Goal: Information Seeking & Learning: Find specific fact

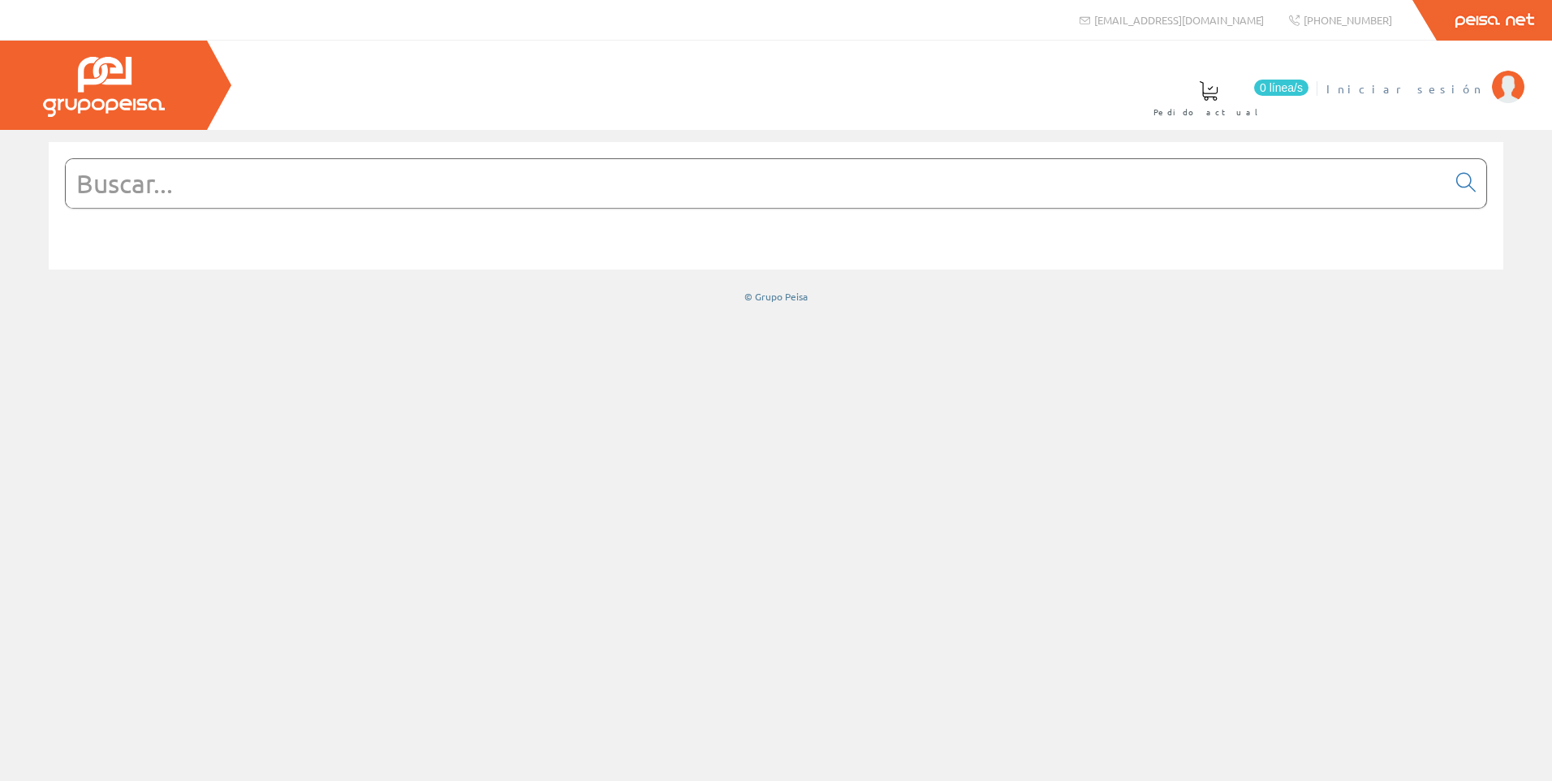
click at [1497, 88] on img at bounding box center [1508, 87] width 32 height 32
drag, startPoint x: 169, startPoint y: 170, endPoint x: 503, endPoint y: 273, distance: 349.7
click at [167, 170] on input "text" at bounding box center [756, 183] width 1381 height 49
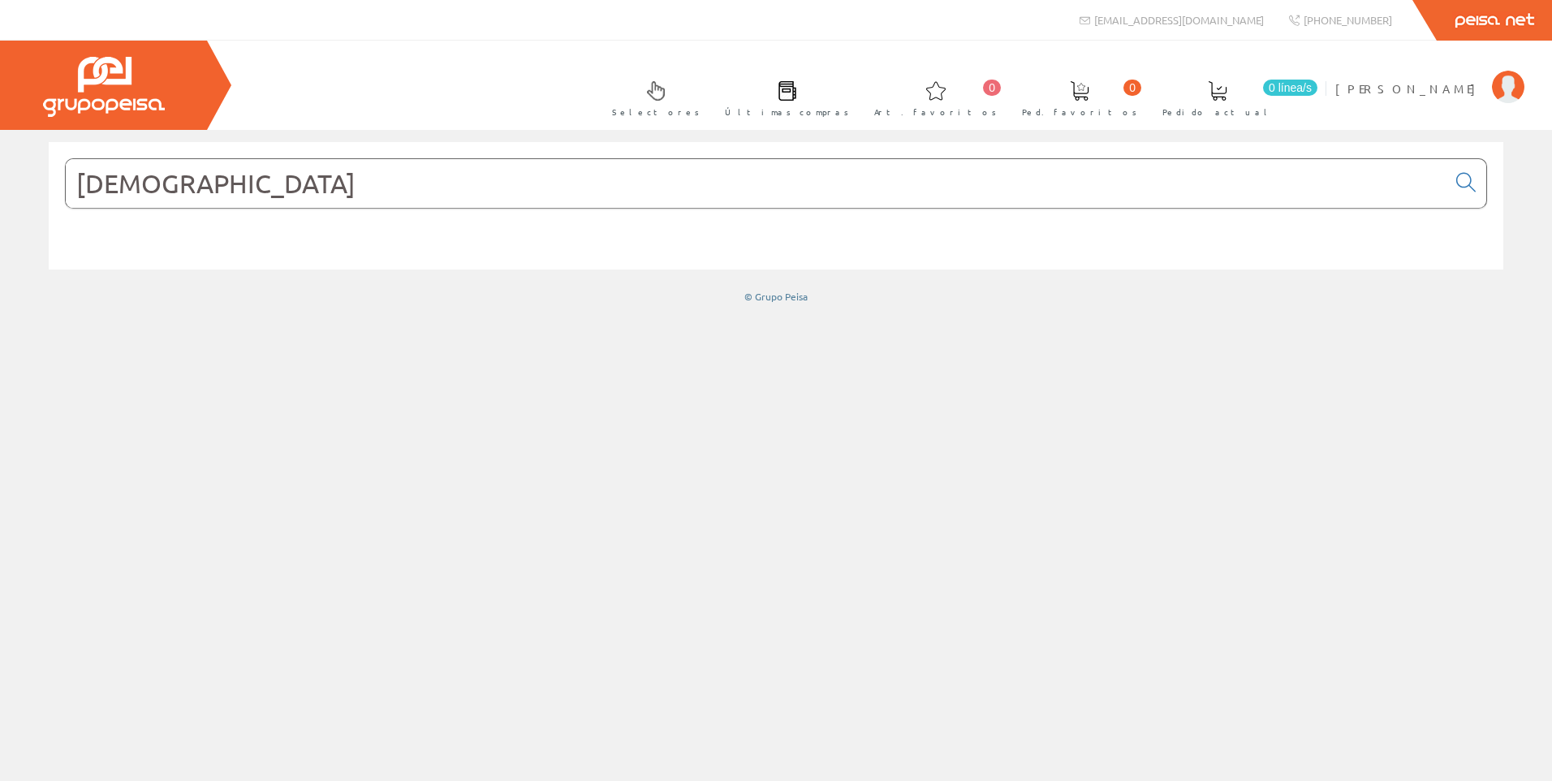
type input "ISW"
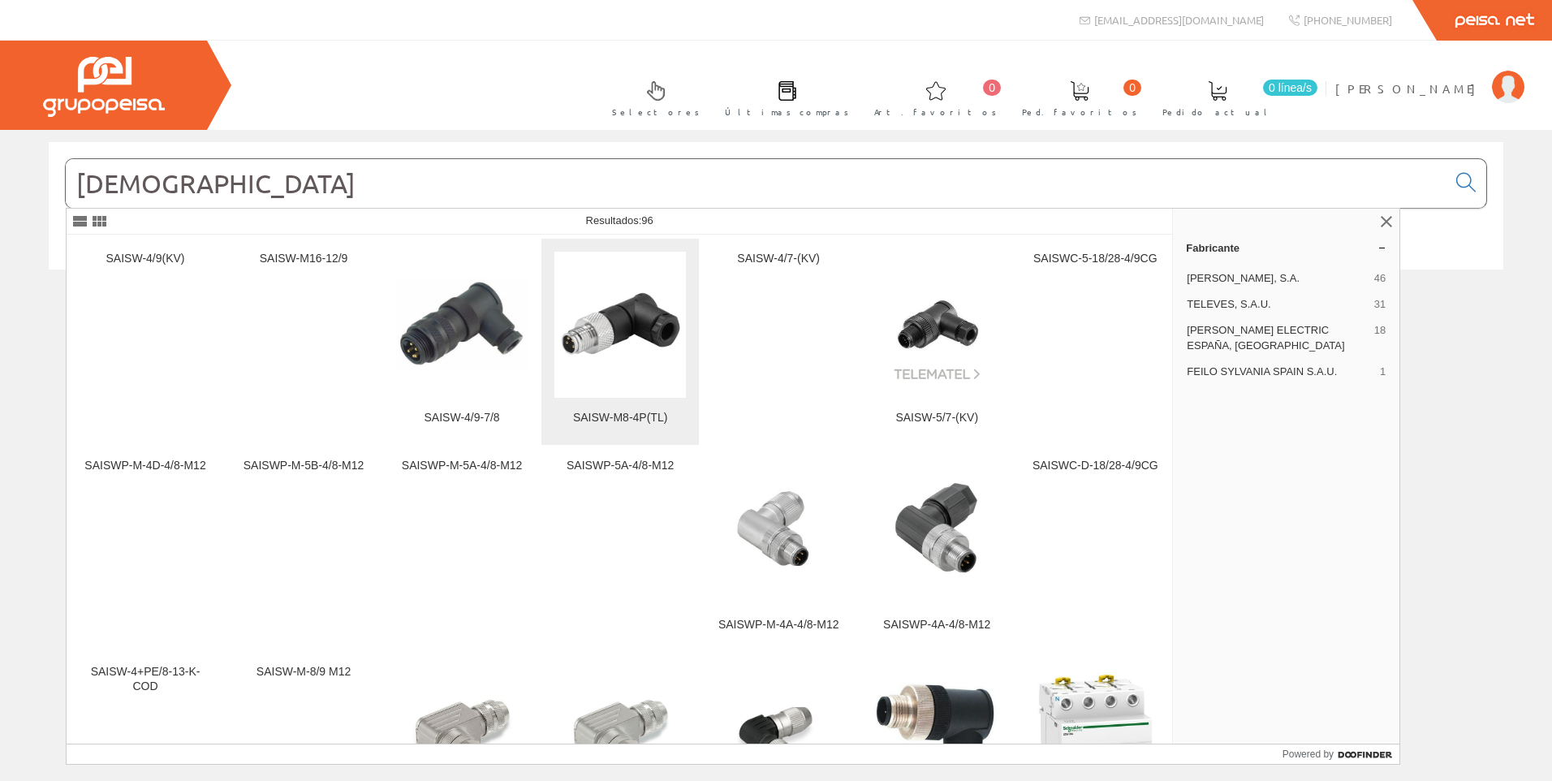
scroll to position [649, 0]
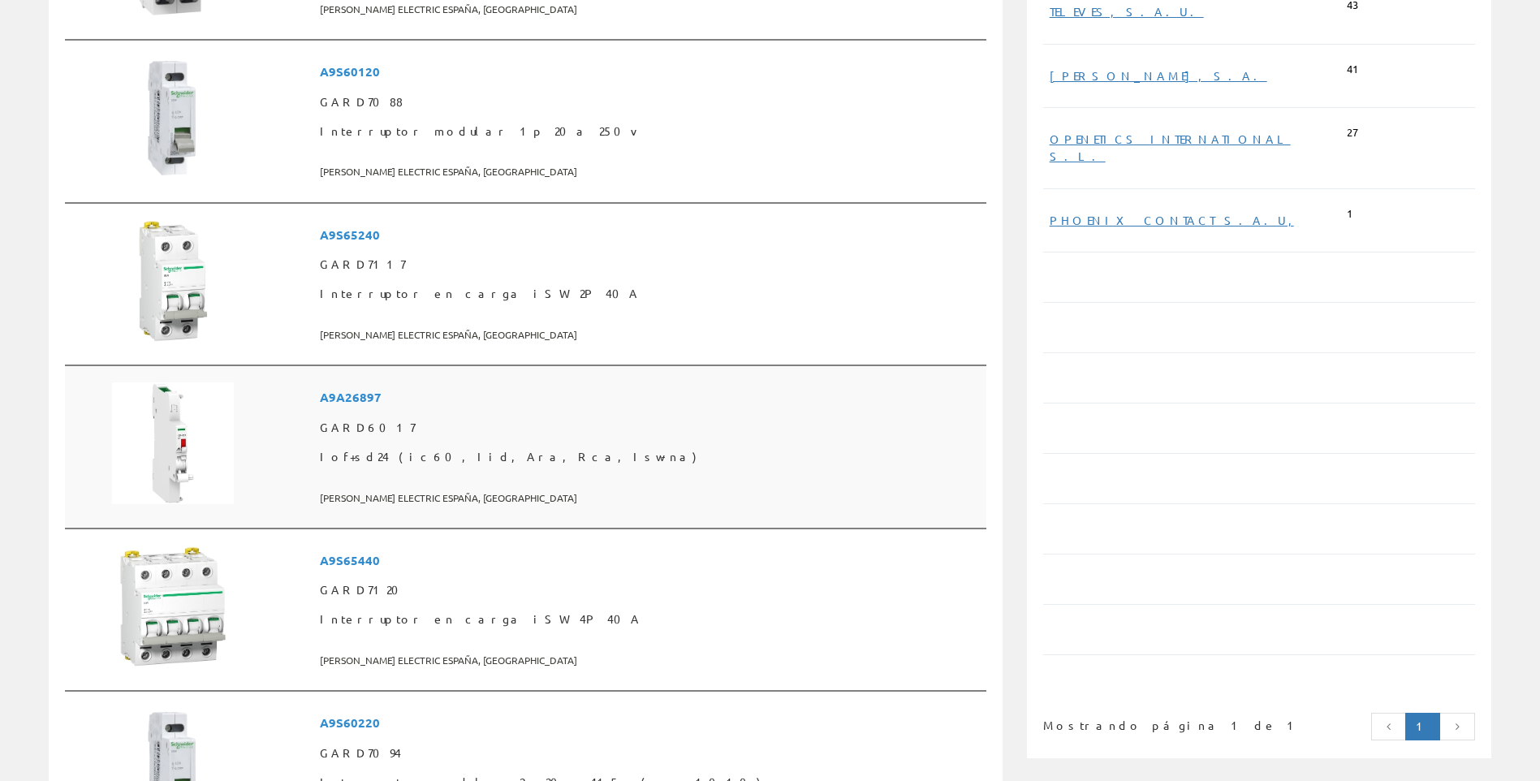
scroll to position [568, 0]
click at [465, 558] on span "A9S65440" at bounding box center [650, 560] width 660 height 30
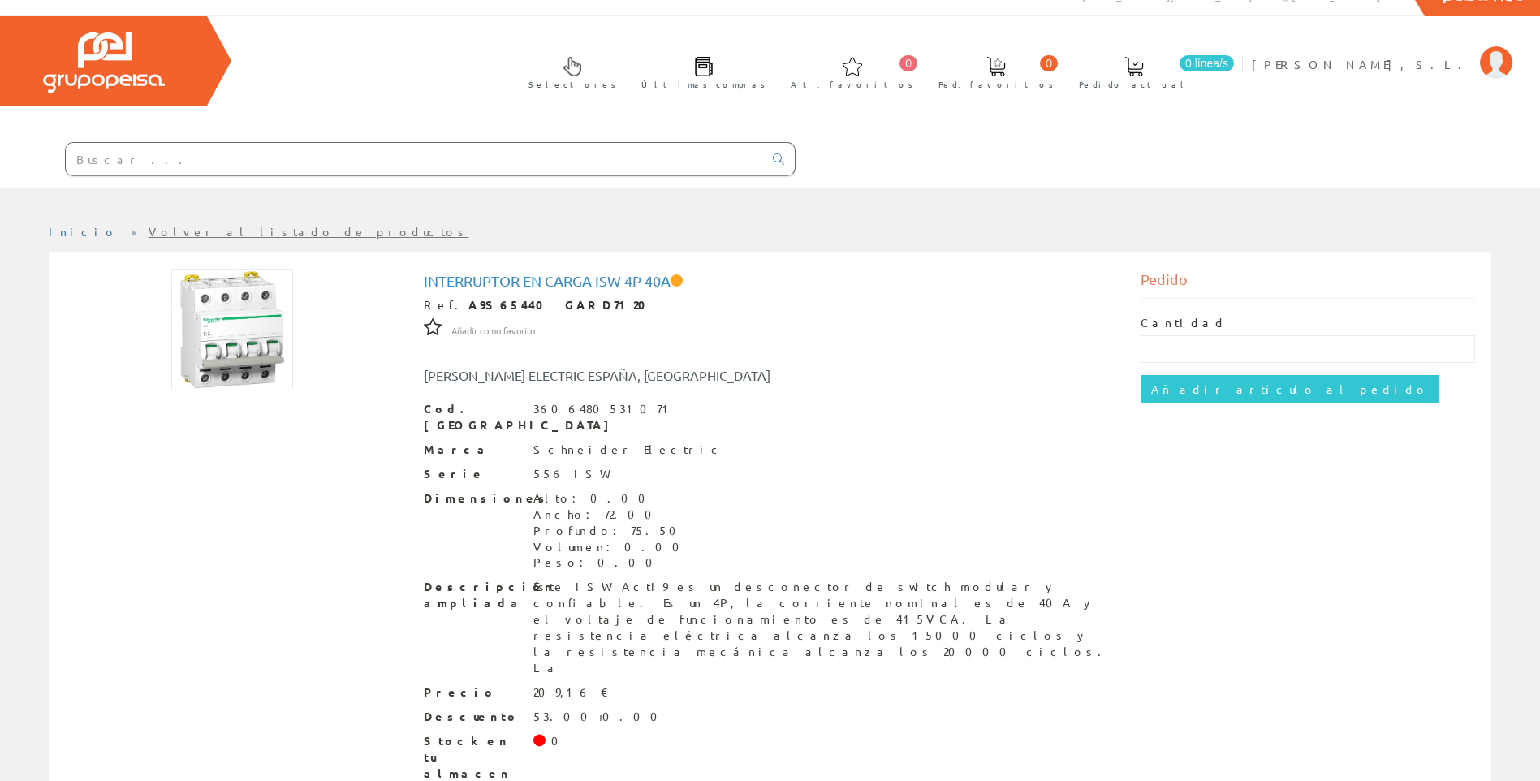
scroll to position [38, 0]
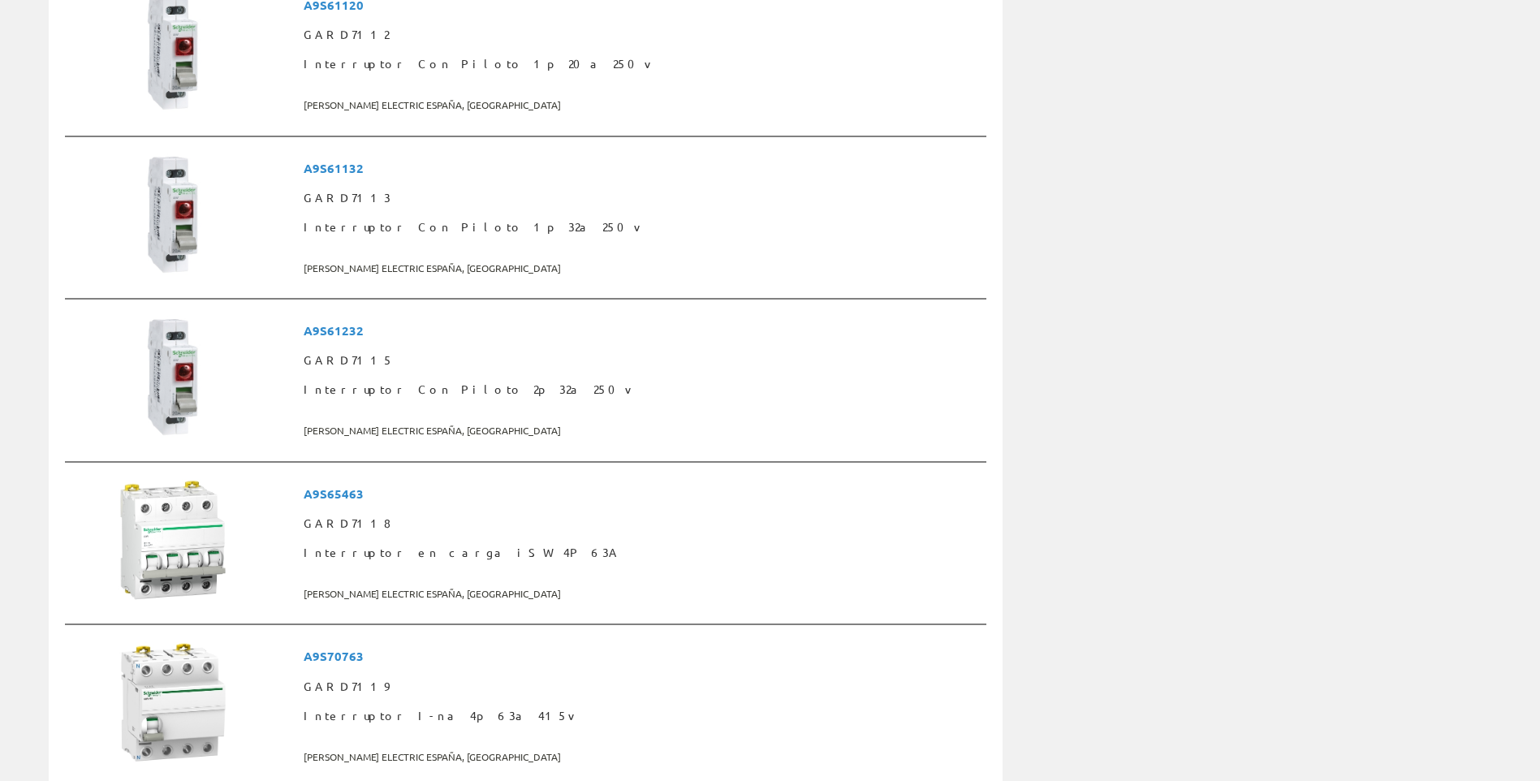
scroll to position [2760, 0]
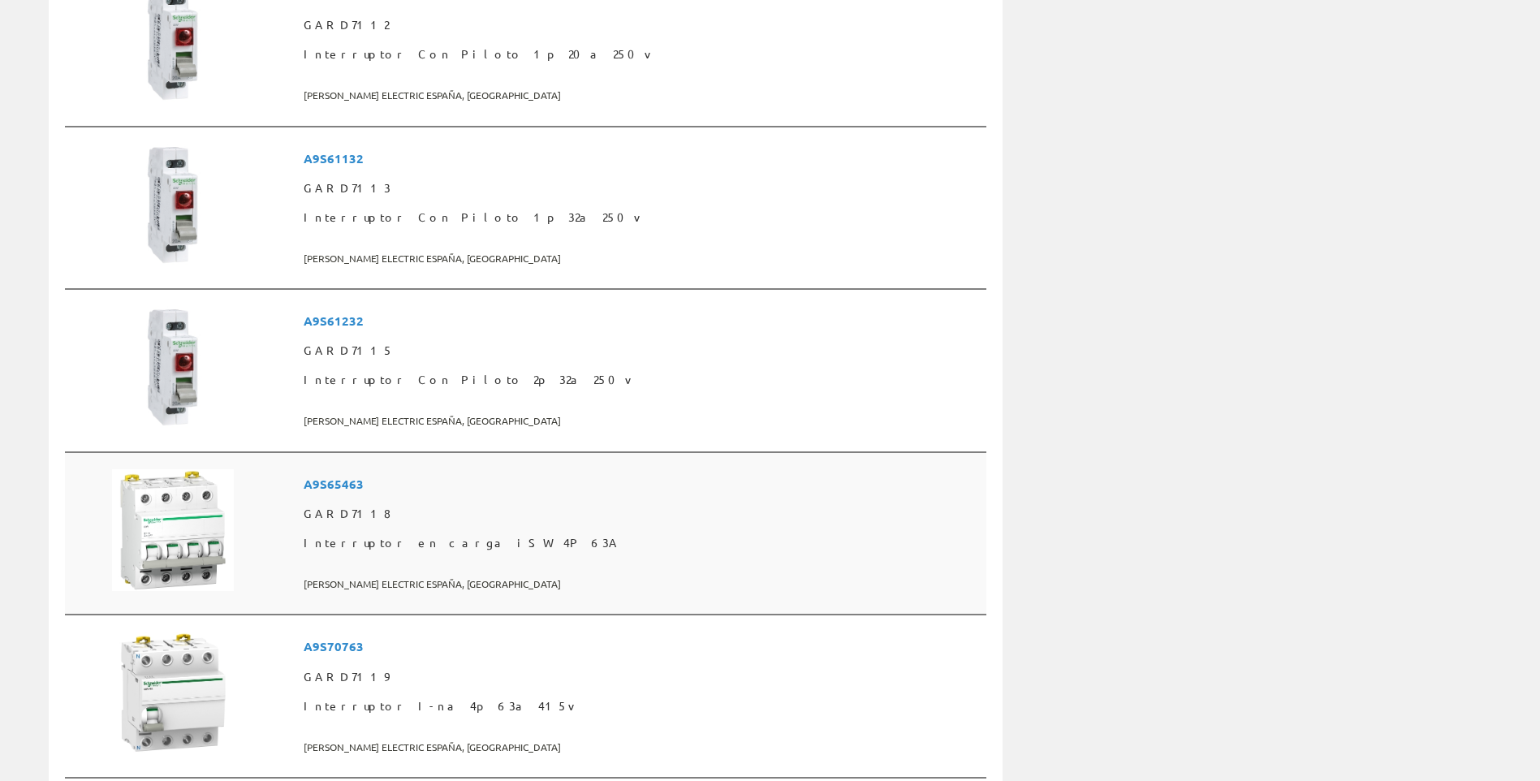
click at [493, 486] on span "A9S65463" at bounding box center [641, 484] width 675 height 30
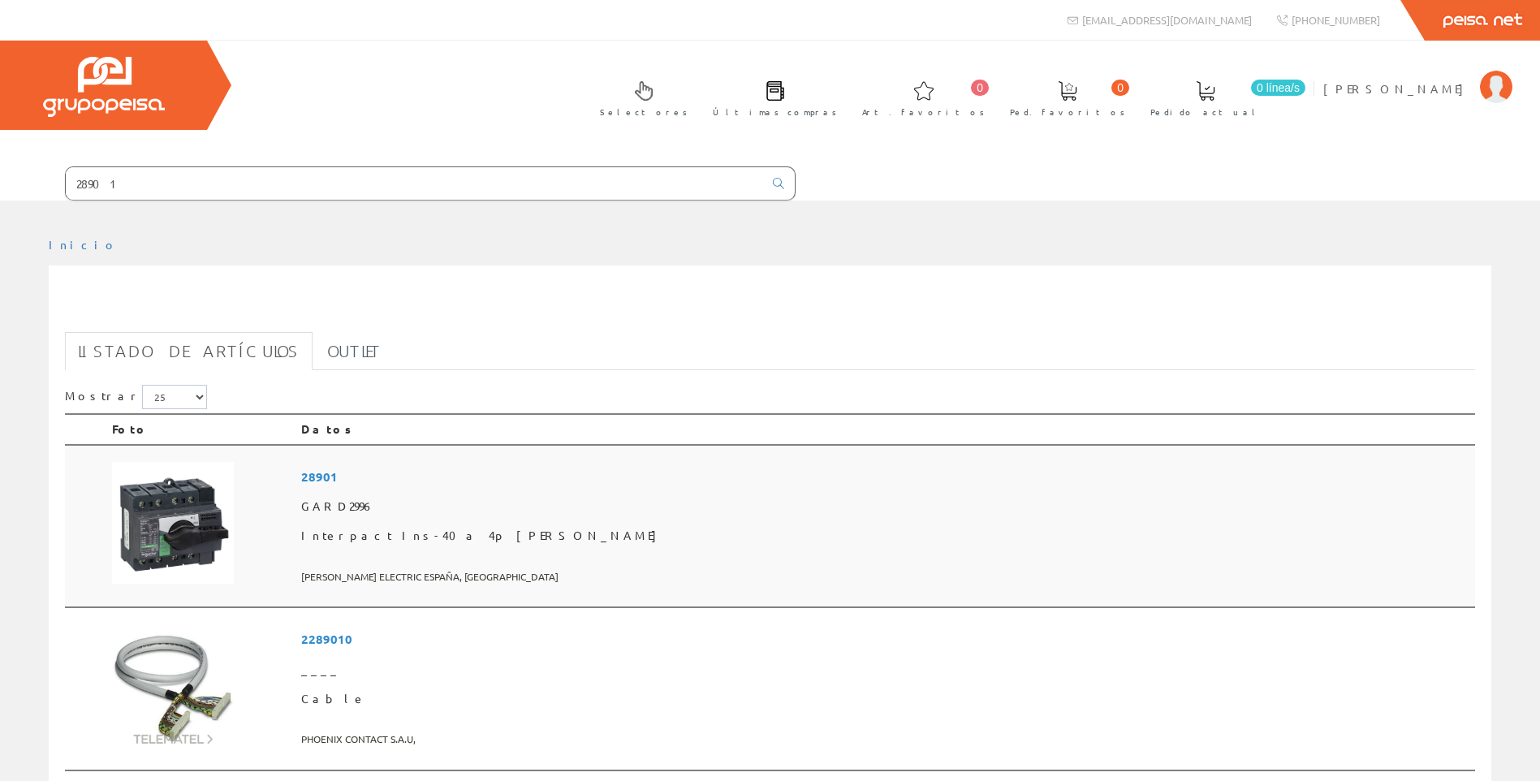
click at [450, 473] on span "28901" at bounding box center [884, 477] width 1167 height 30
